Goal: Navigation & Orientation: Find specific page/section

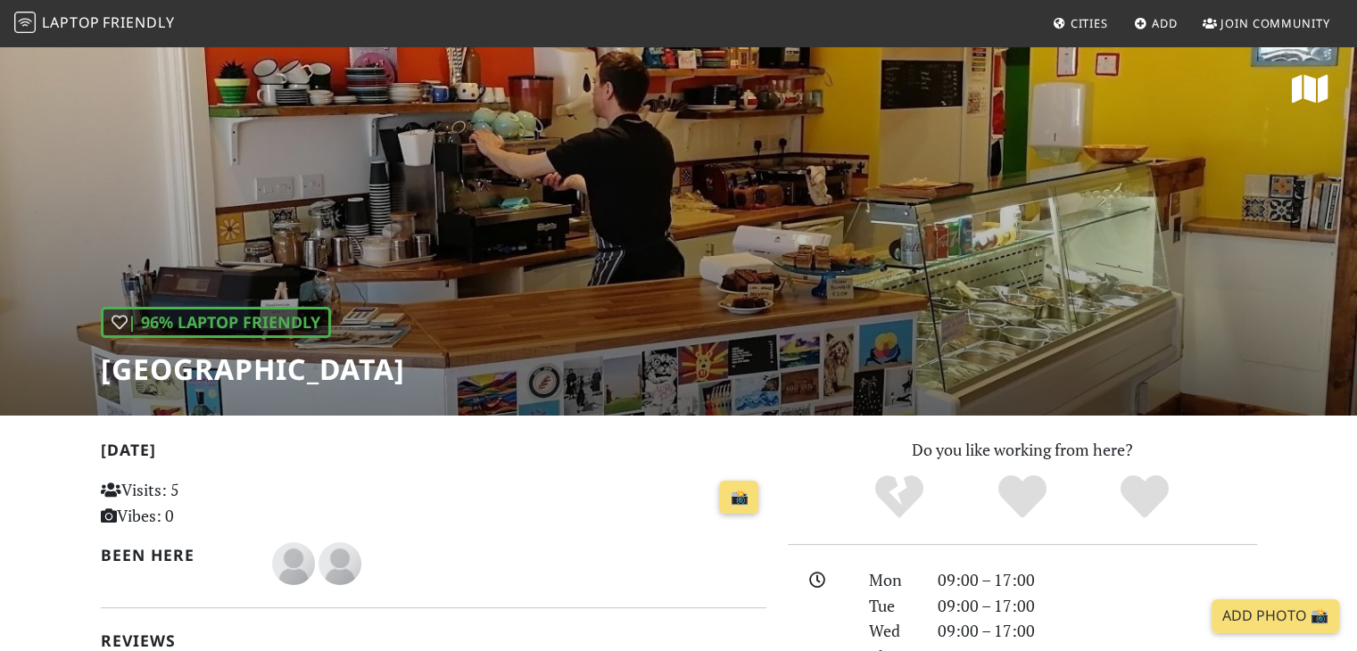
click at [94, 33] on link "Laptop Friendly" at bounding box center [94, 23] width 161 height 31
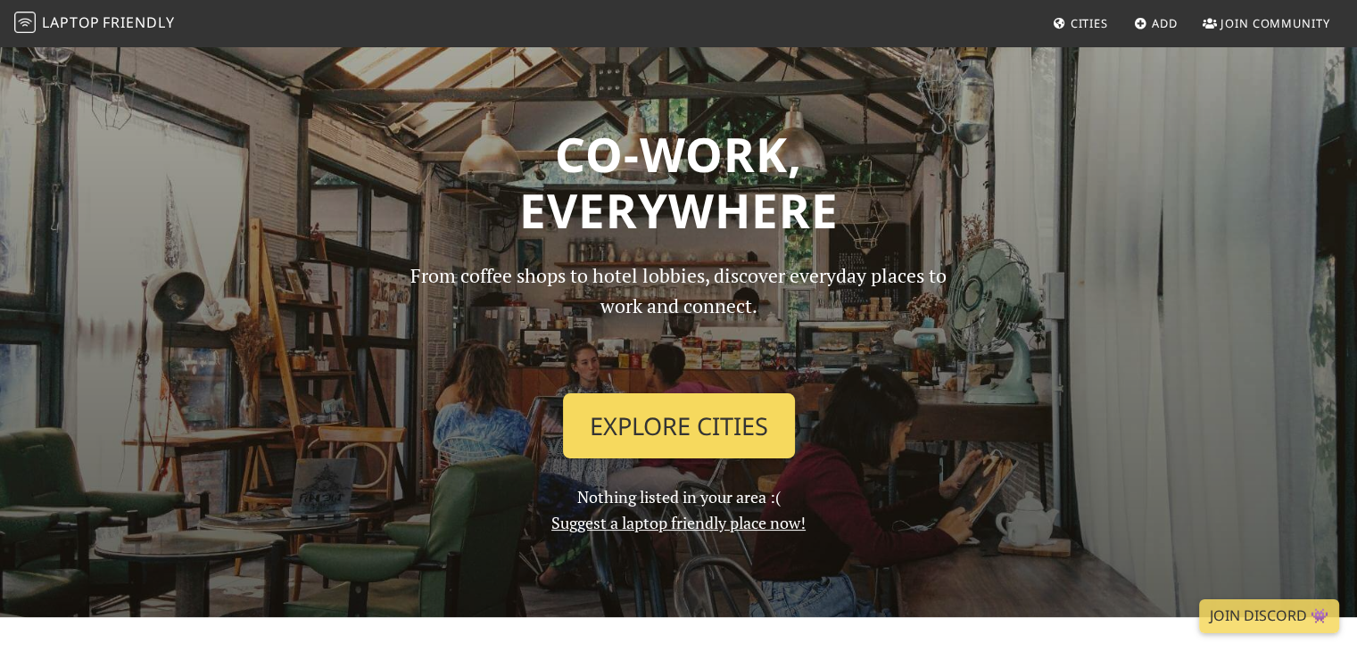
click at [691, 445] on link "Explore Cities" at bounding box center [679, 427] width 232 height 66
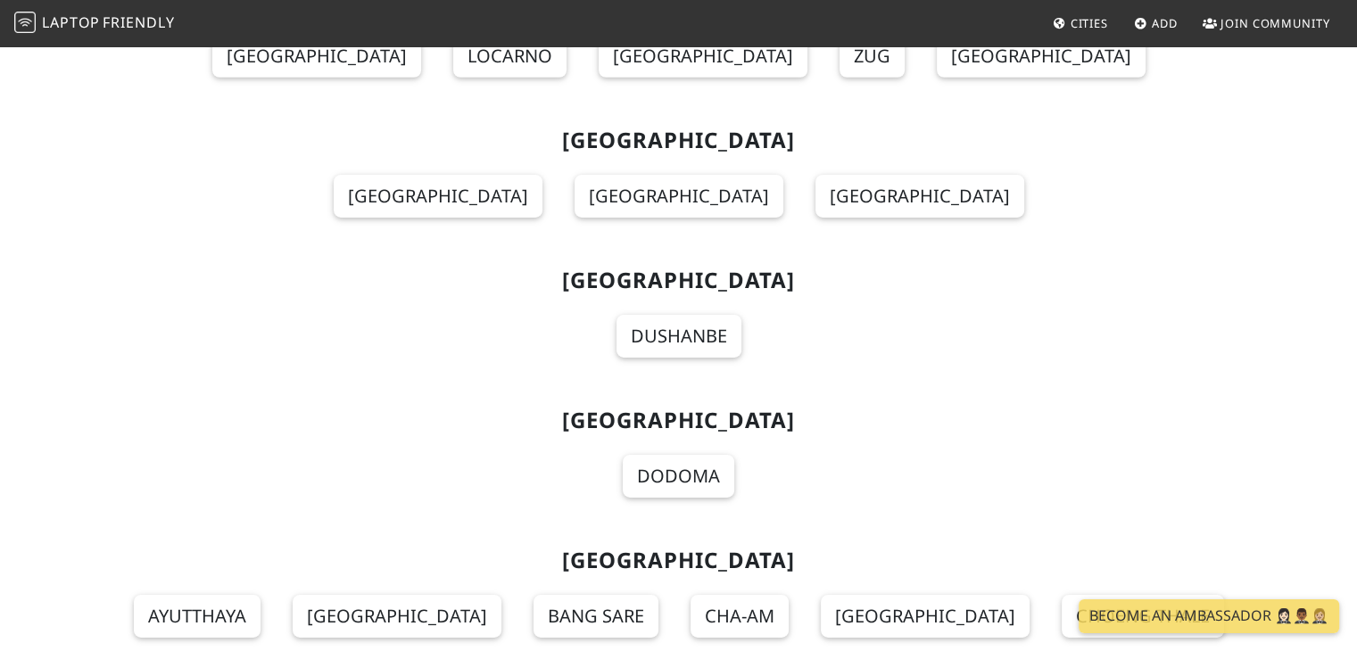
scroll to position [19454, 0]
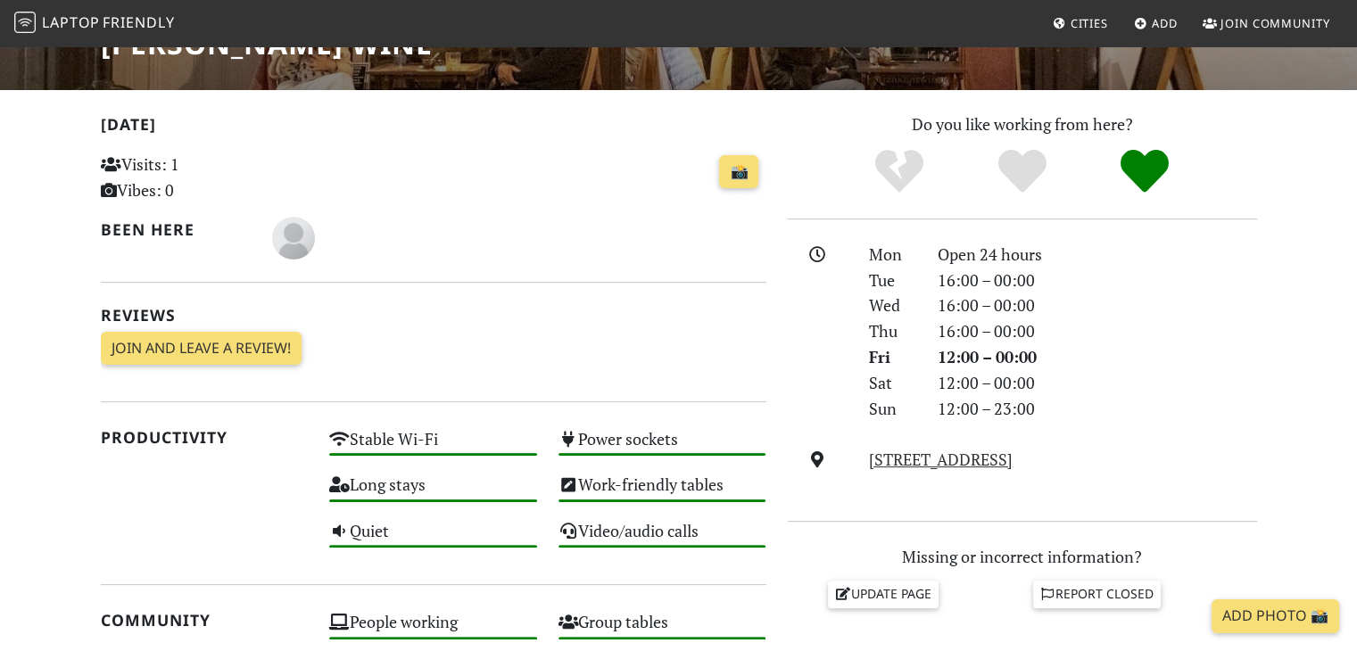
scroll to position [357, 0]
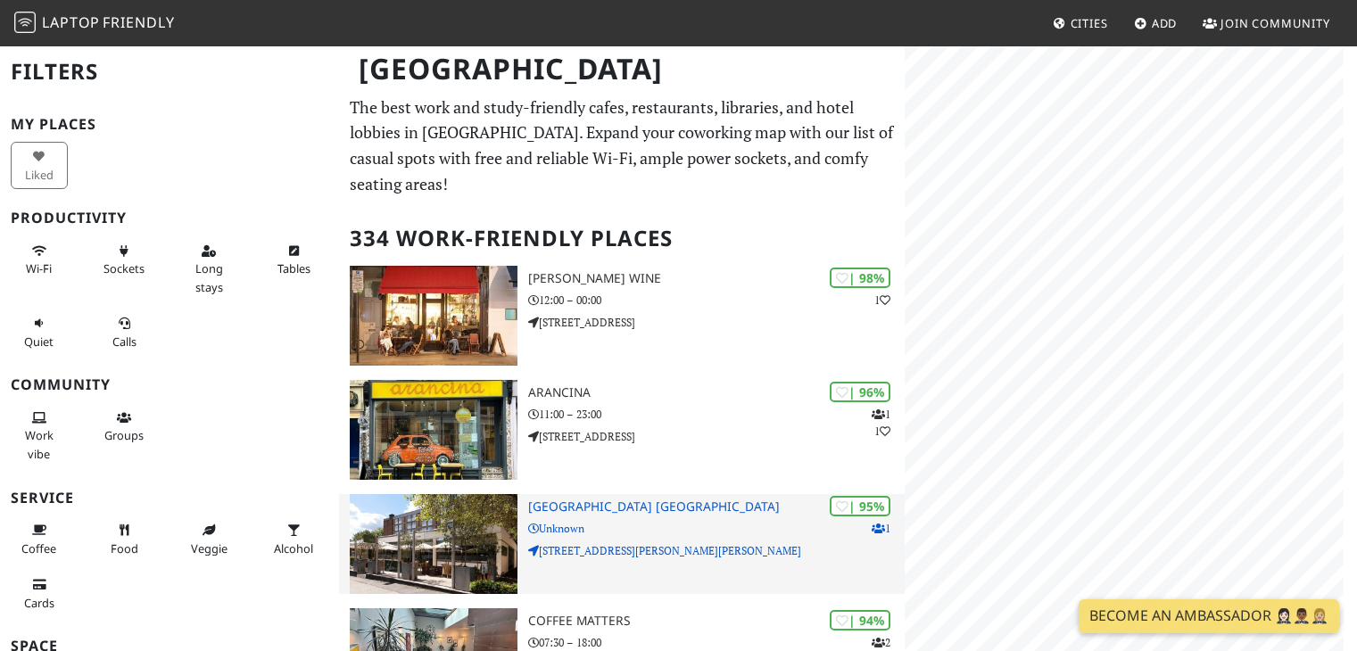
scroll to position [178, 0]
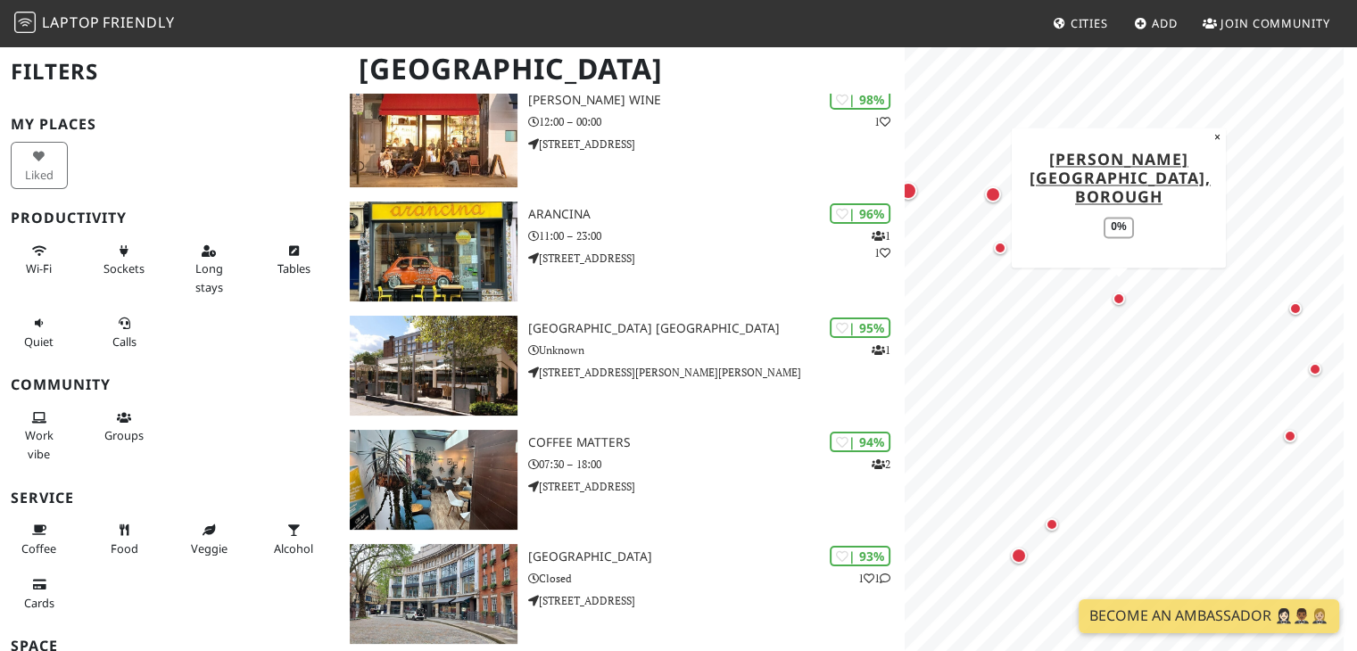
click at [1117, 299] on div "Map marker" at bounding box center [1119, 299] width 12 height 12
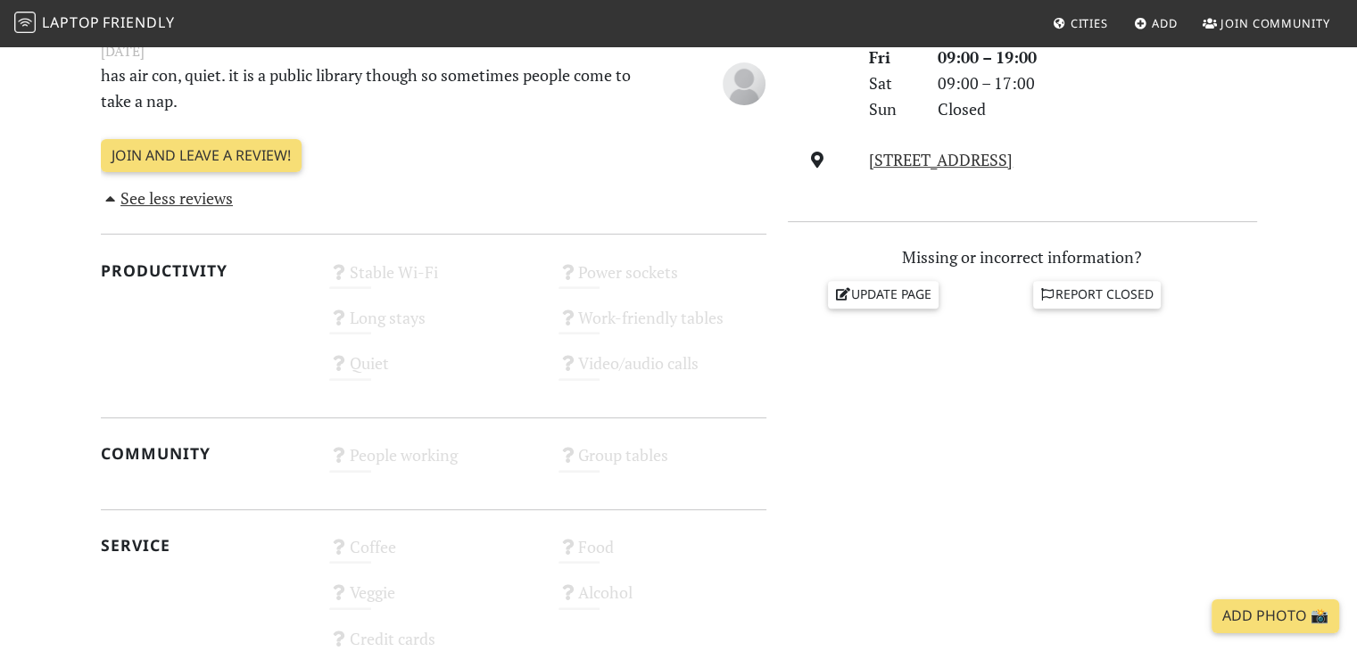
scroll to position [625, 0]
